Goal: Information Seeking & Learning: Learn about a topic

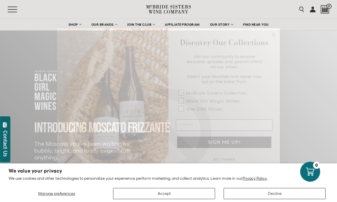
click at [273, 34] on icon "Close dialog" at bounding box center [273, 34] width 3 height 3
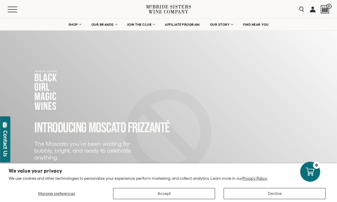
click at [163, 196] on button "Accept" at bounding box center [164, 193] width 102 height 11
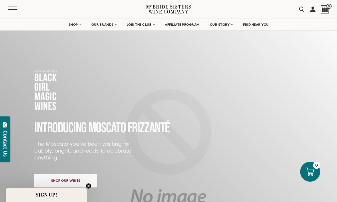
click at [11, 12] on span "Mobile Menu Trigger" at bounding box center [12, 12] width 9 height 1
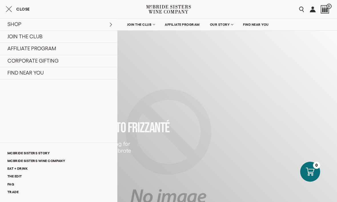
click at [109, 14] on div "SHOP Sets Reds Whites [GEOGRAPHIC_DATA] Sparkling All Wines JOIN THE CLUB AFFIL…" at bounding box center [58, 47] width 117 height 69
click at [60, 161] on link "McBride Sisters Wine Company" at bounding box center [58, 161] width 117 height 8
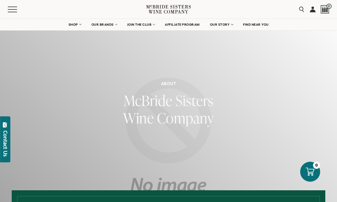
scroll to position [1, 0]
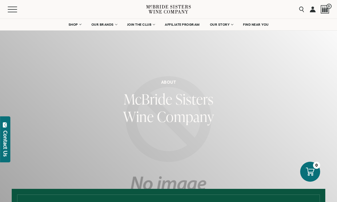
click at [41, 152] on div "About McBride Sisters Wine Company" at bounding box center [168, 164] width 337 height 169
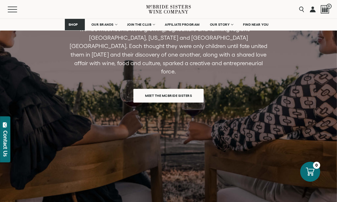
scroll to position [490, 0]
